Goal: Find specific page/section: Find specific page/section

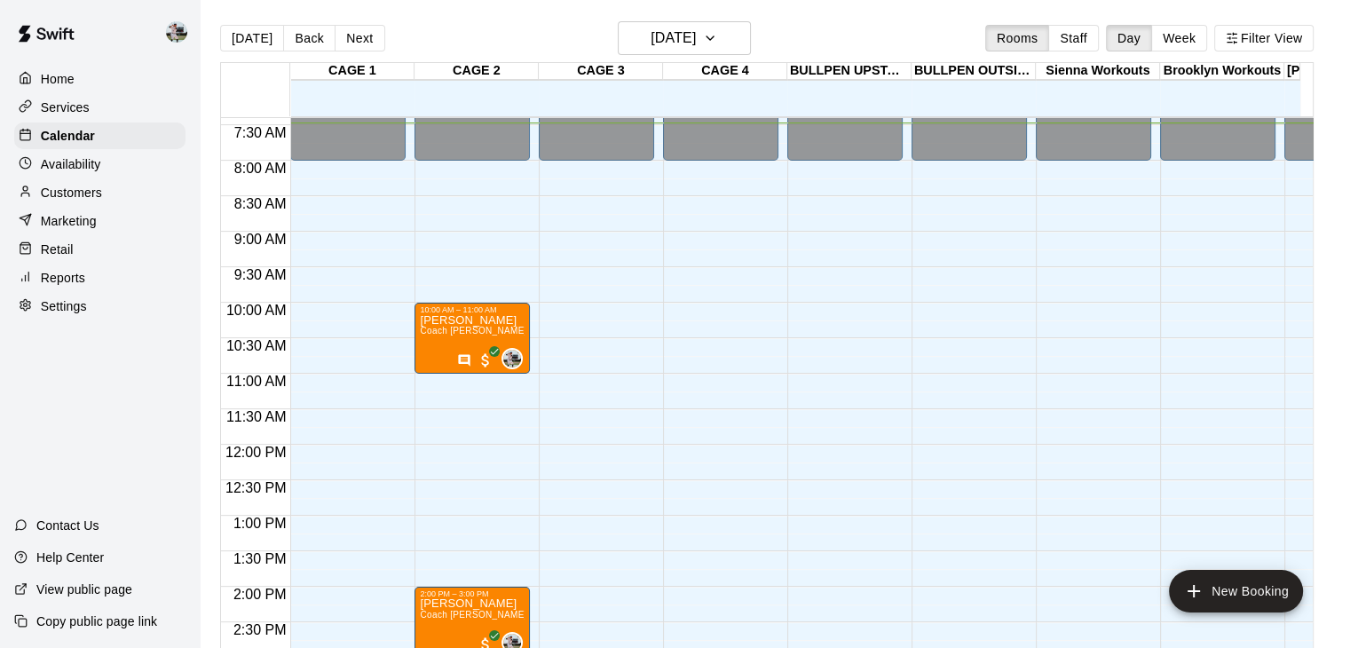
scroll to position [28, 0]
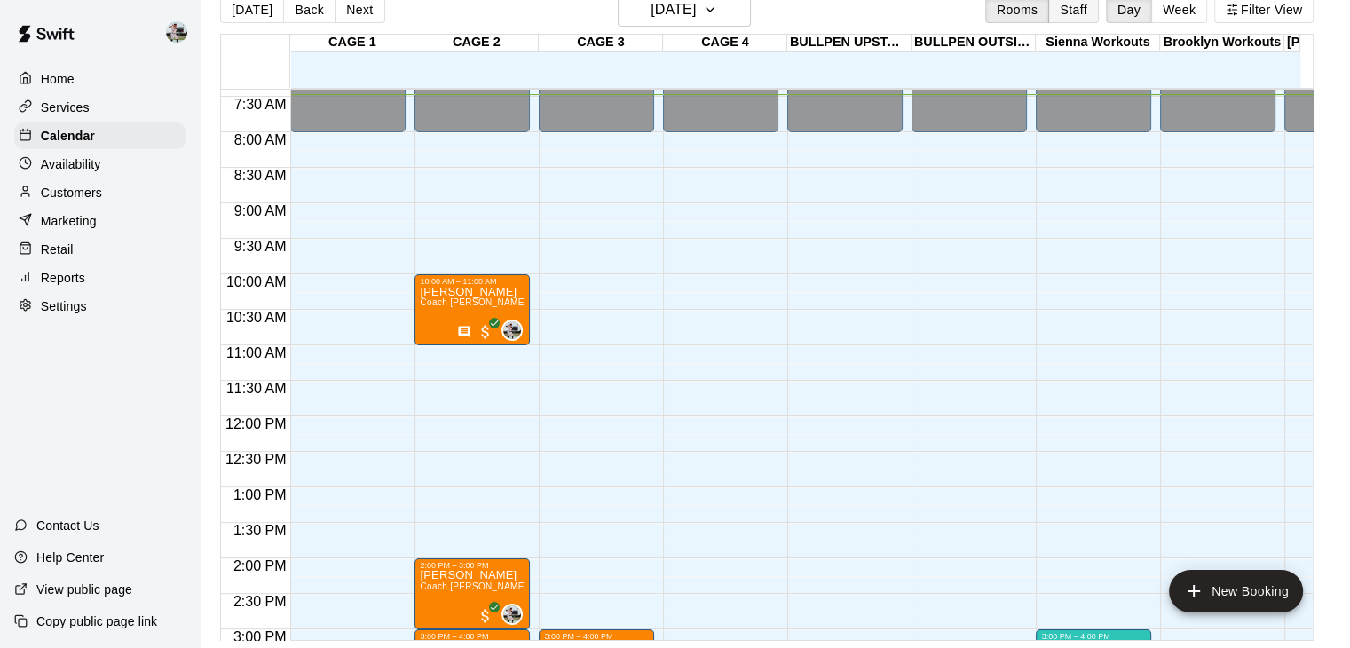
click at [1069, 9] on button "Staff" at bounding box center [1073, 9] width 51 height 27
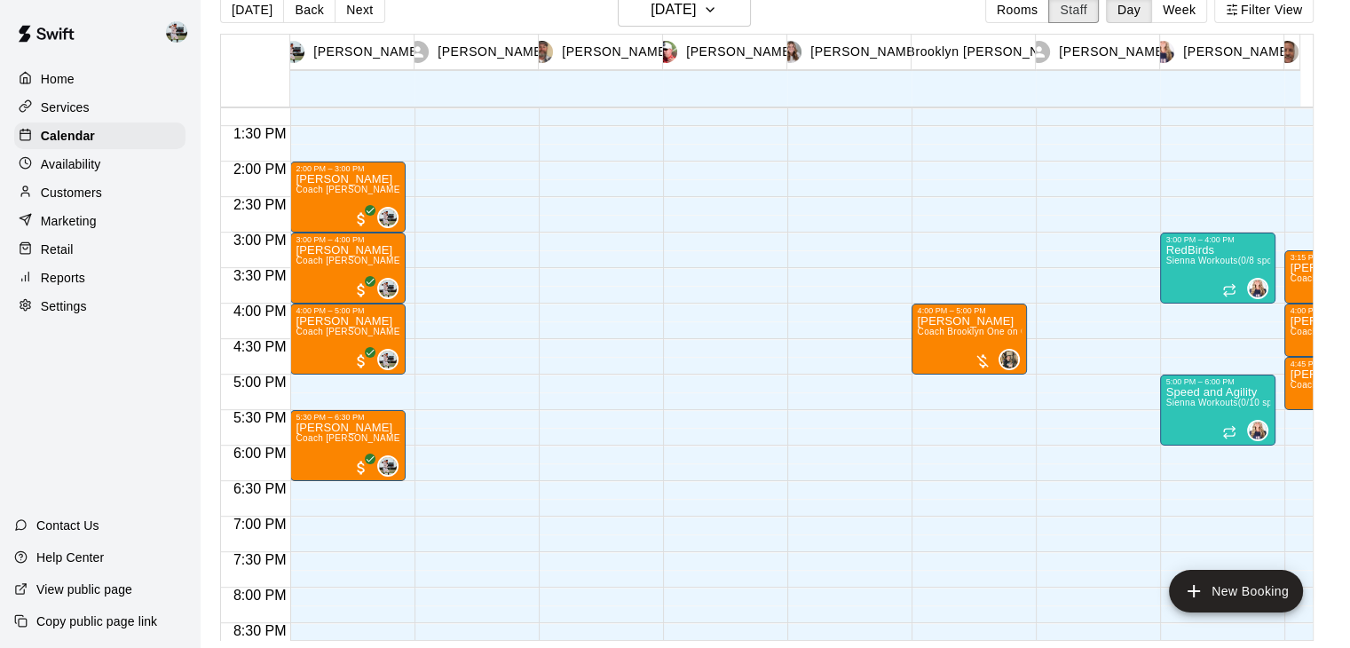
scroll to position [941, 0]
click at [1179, 3] on button "Week" at bounding box center [1179, 9] width 56 height 27
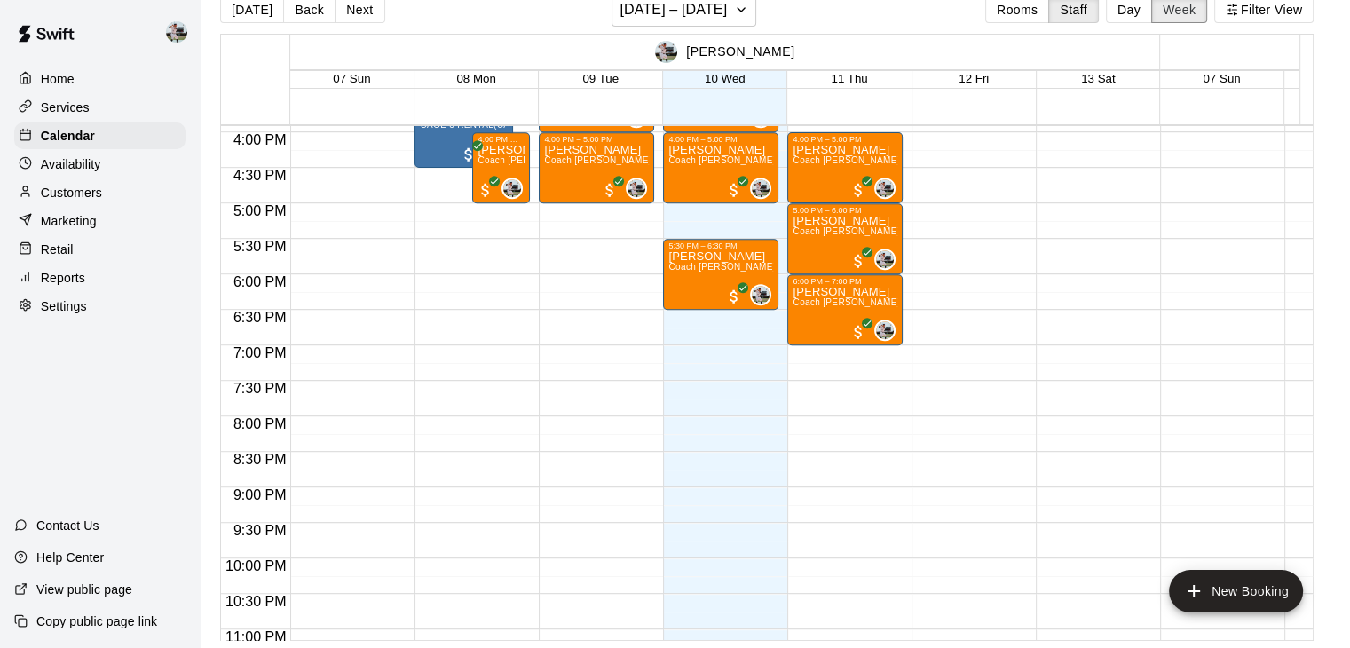
scroll to position [1132, 0]
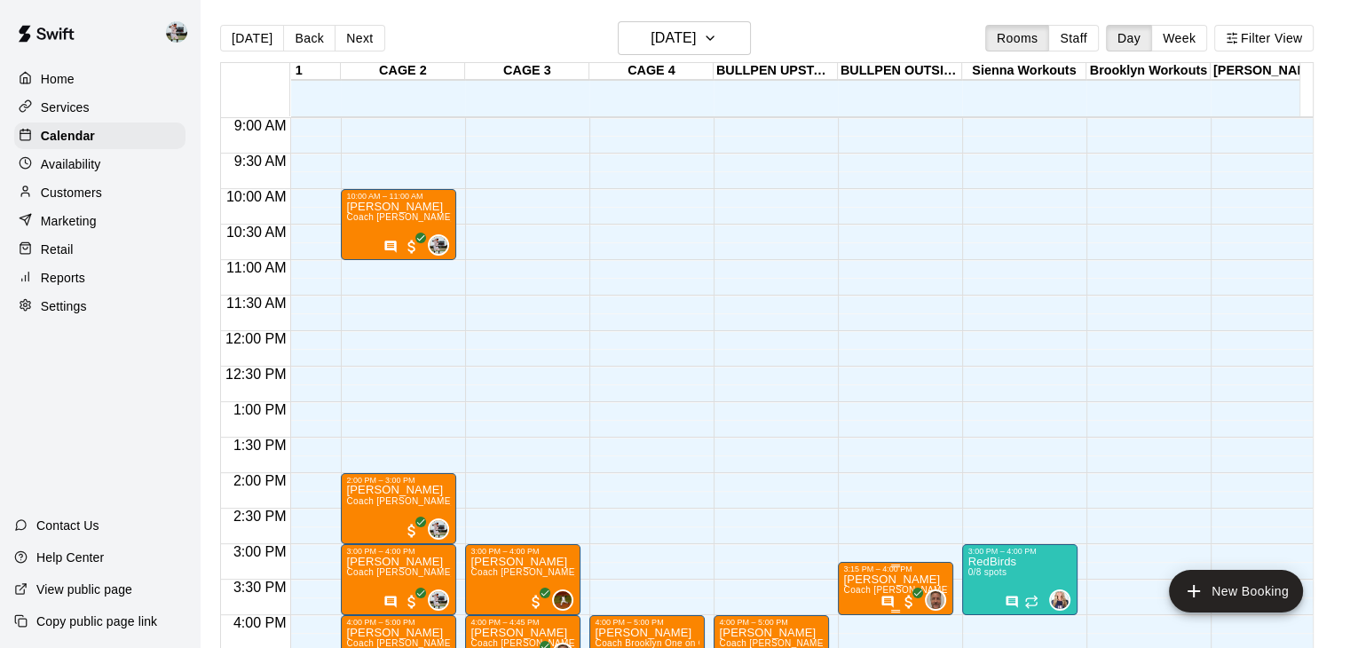
scroll to position [0, 75]
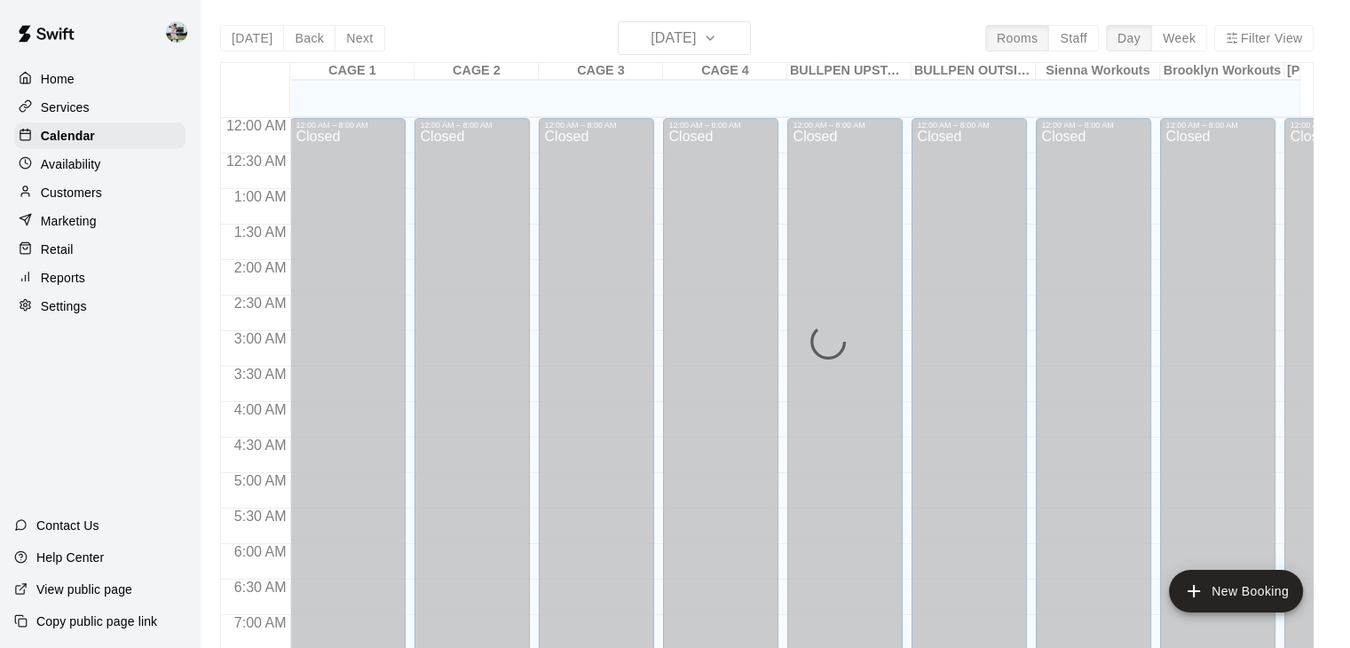
scroll to position [534, 0]
